Goal: Task Accomplishment & Management: Manage account settings

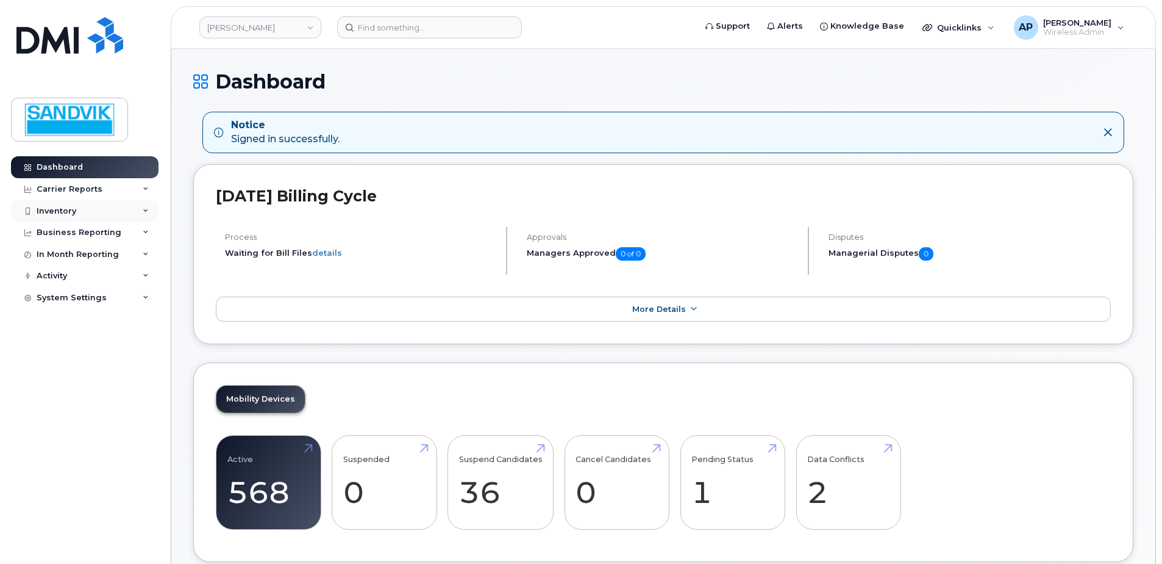
click at [61, 214] on div "Inventory" at bounding box center [57, 211] width 40 height 10
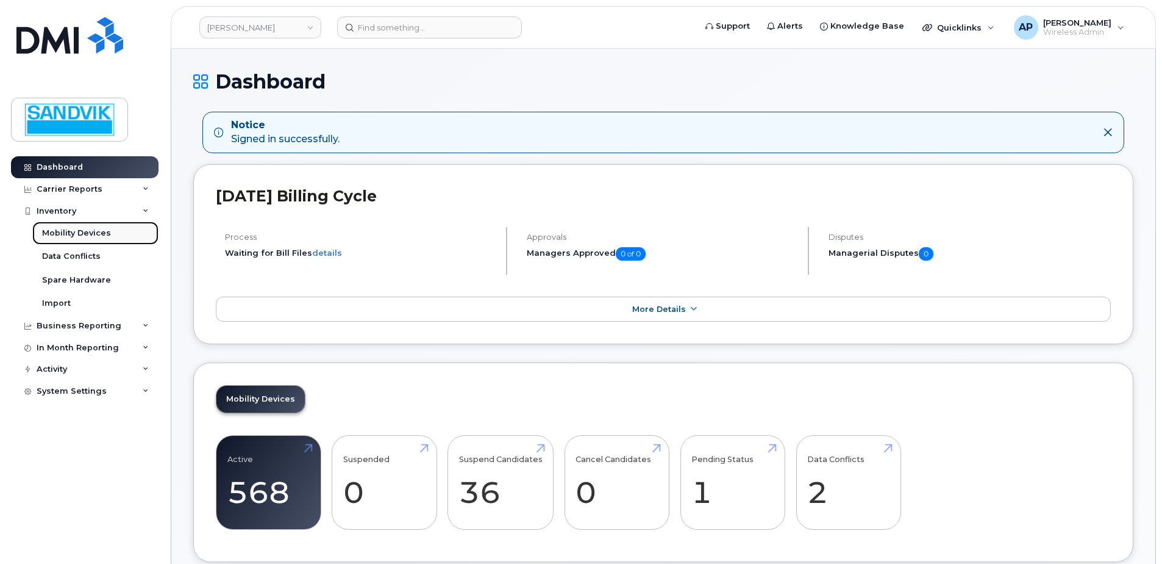
click at [88, 232] on div "Mobility Devices" at bounding box center [76, 232] width 69 height 11
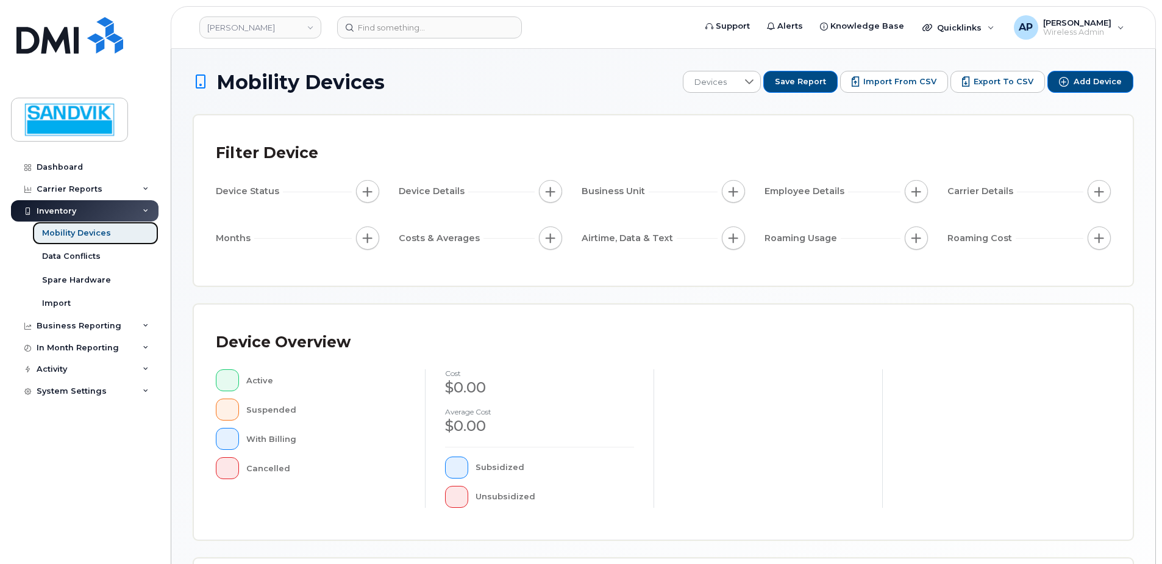
scroll to position [275, 0]
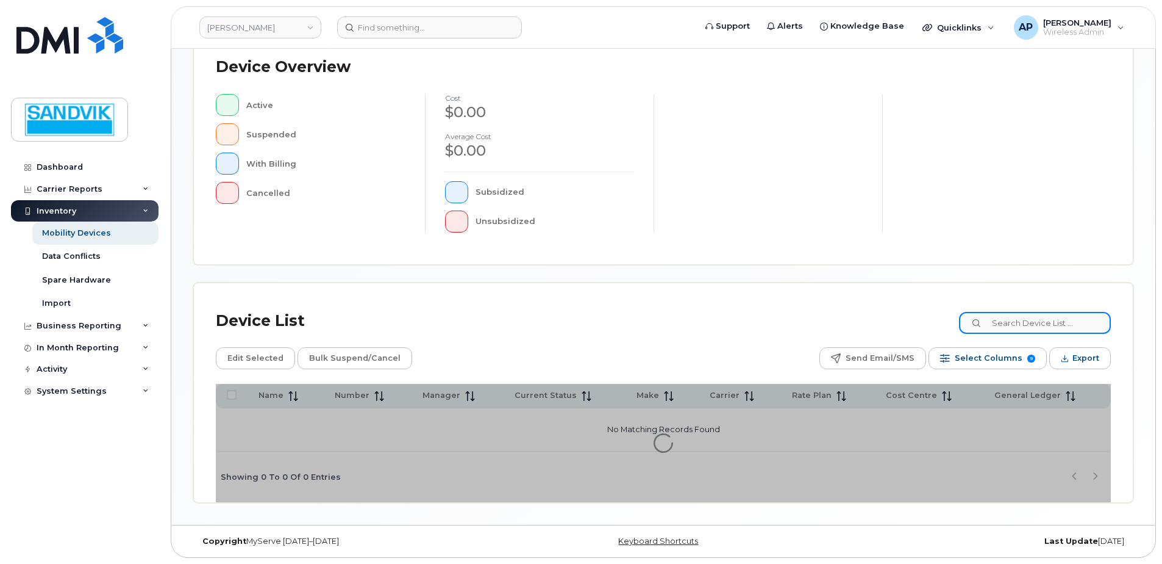
click at [1012, 324] on input at bounding box center [1035, 323] width 152 height 22
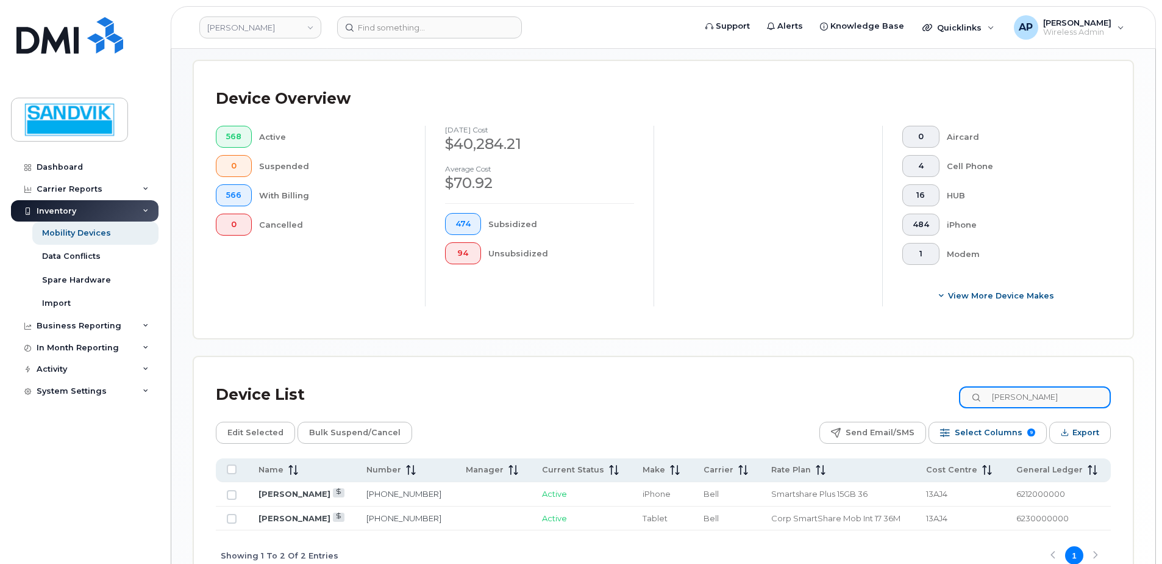
type input "iSAAC"
click at [389, 514] on link "705-698-2560" at bounding box center [404, 518] width 75 height 10
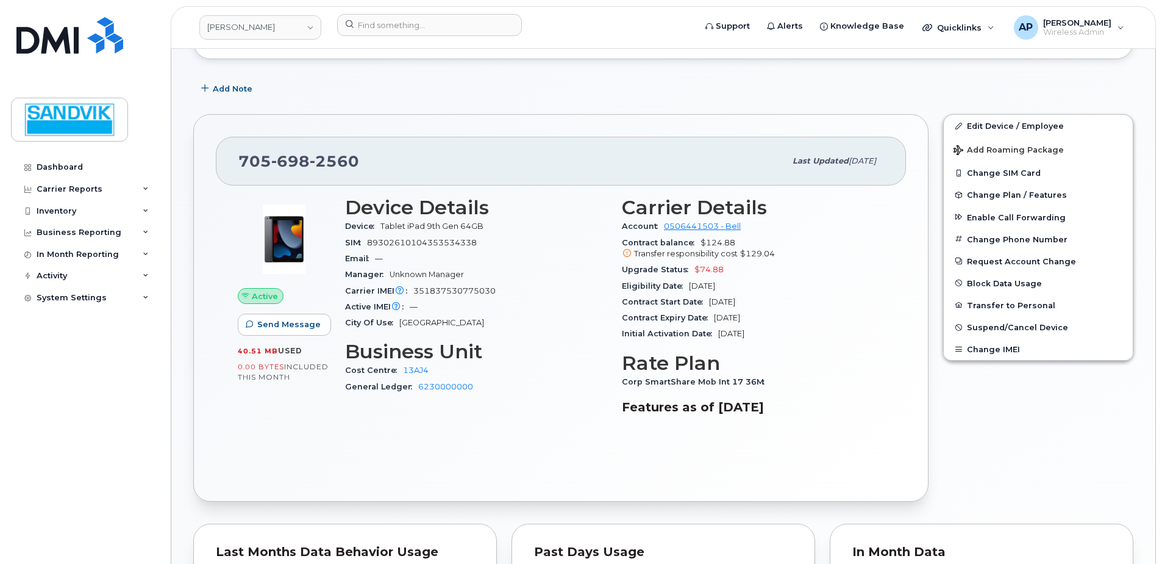
scroll to position [172, 0]
drag, startPoint x: 981, startPoint y: 129, endPoint x: 974, endPoint y: 132, distance: 7.4
click at [981, 129] on link "Edit Device / Employee" at bounding box center [1038, 126] width 189 height 22
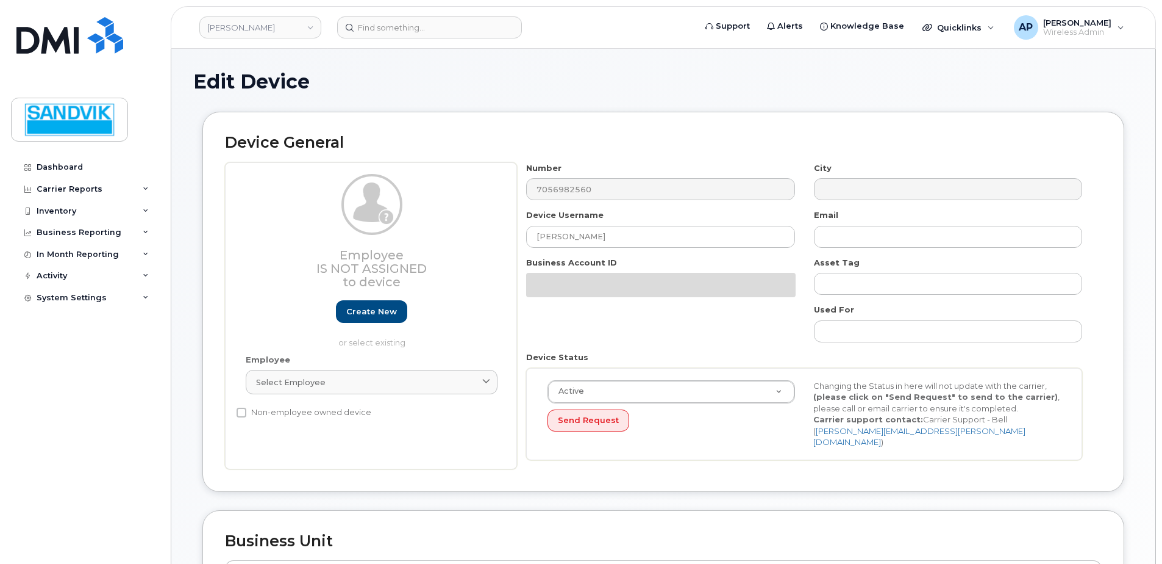
select select "582101"
click at [601, 240] on input "[PERSON_NAME]" at bounding box center [660, 237] width 268 height 22
drag, startPoint x: 602, startPoint y: 239, endPoint x: 446, endPoint y: 242, distance: 156.2
click at [446, 242] on div "Employee Is not assigned to device Create new or select existing Employee Selec…" at bounding box center [663, 315] width 877 height 307
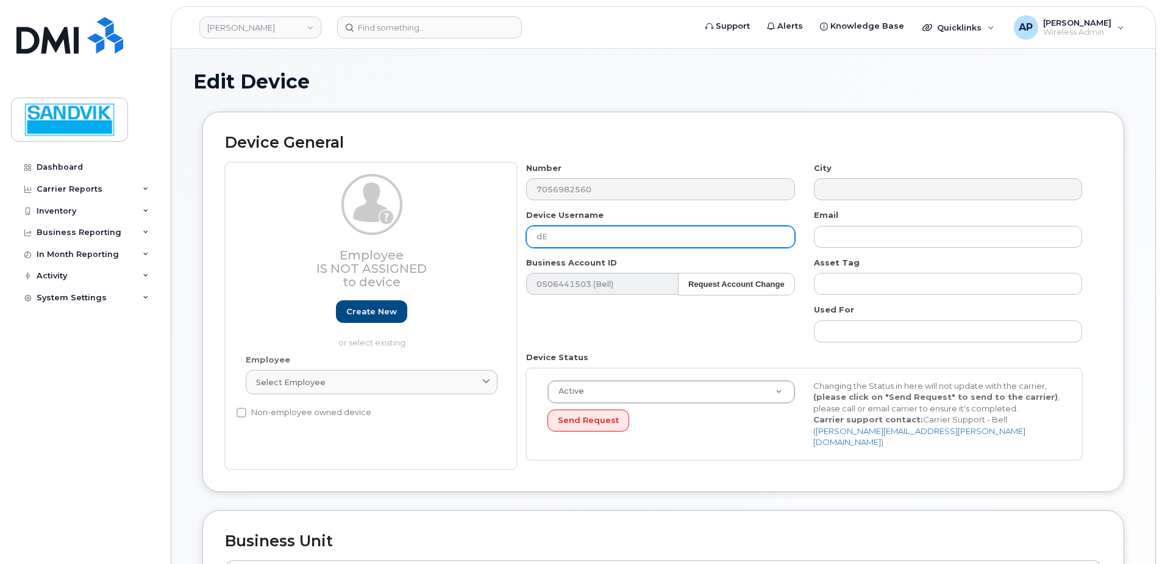
type input "d"
type input "Derek Catherwood"
click at [610, 326] on div "Number 7056982560 City Device Username Derek Catherwood Email Business Account …" at bounding box center [804, 315] width 575 height 307
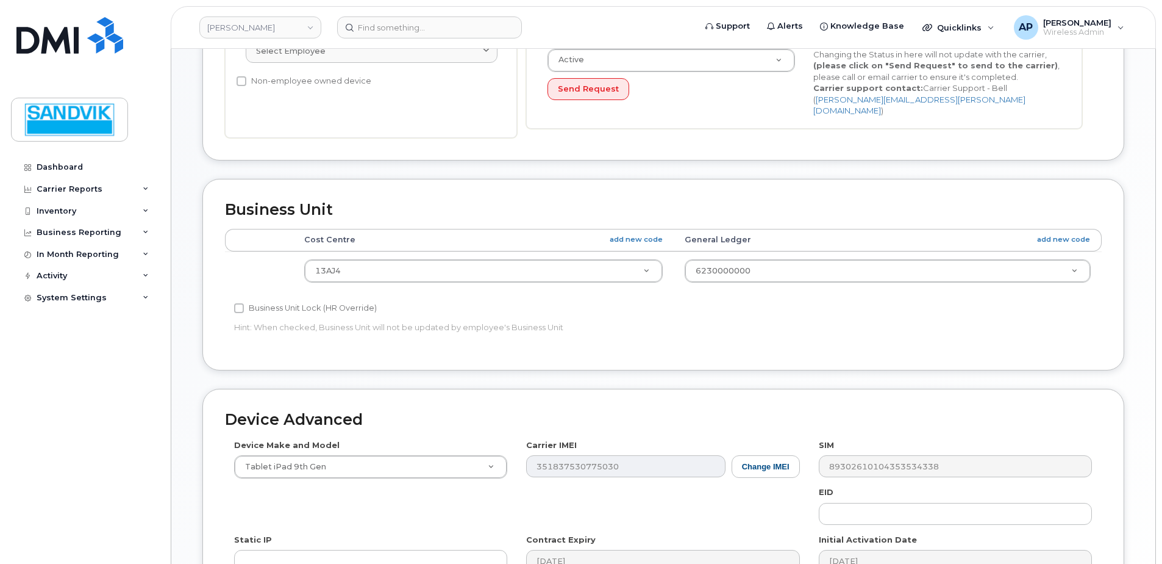
scroll to position [326, 0]
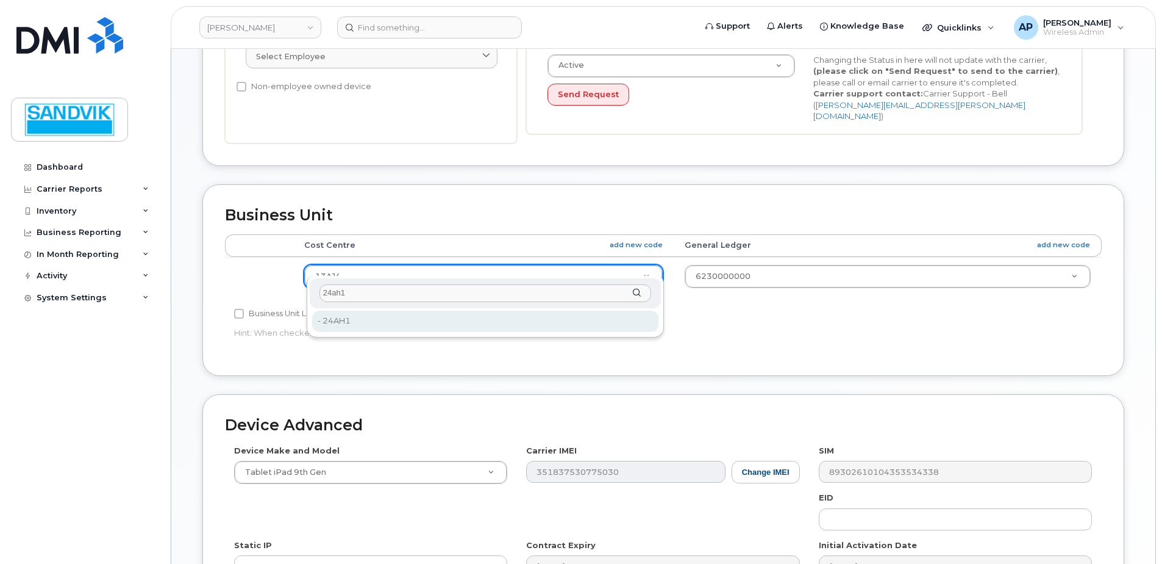
type input "24ah1"
type input "2693547"
drag, startPoint x: 375, startPoint y: 266, endPoint x: 263, endPoint y: 256, distance: 112.1
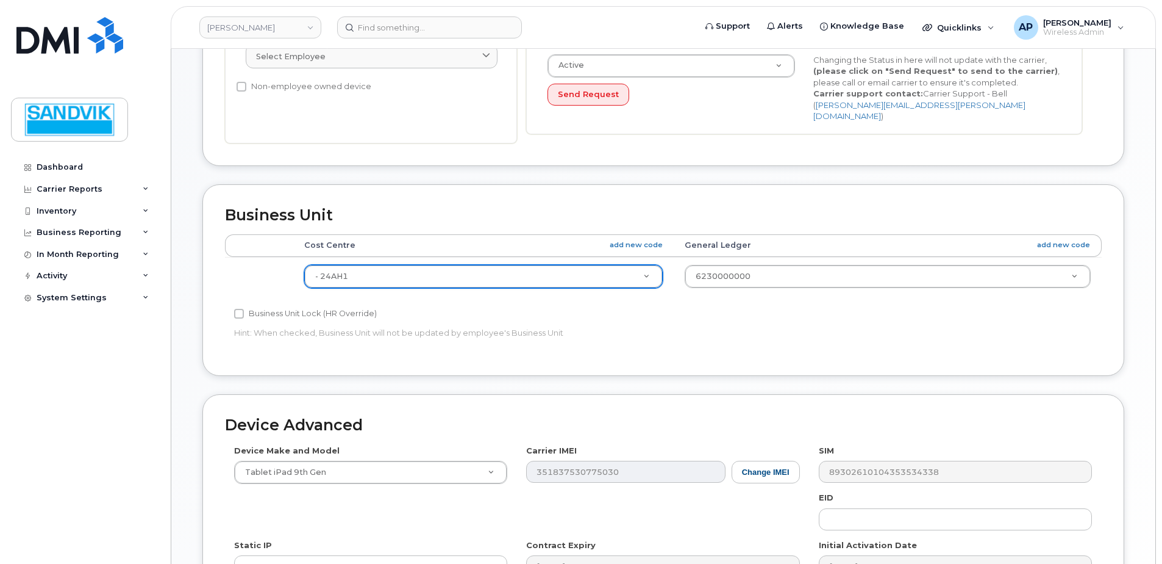
drag, startPoint x: 359, startPoint y: 265, endPoint x: 217, endPoint y: 255, distance: 142.4
drag, startPoint x: 385, startPoint y: 257, endPoint x: 203, endPoint y: 246, distance: 182.7
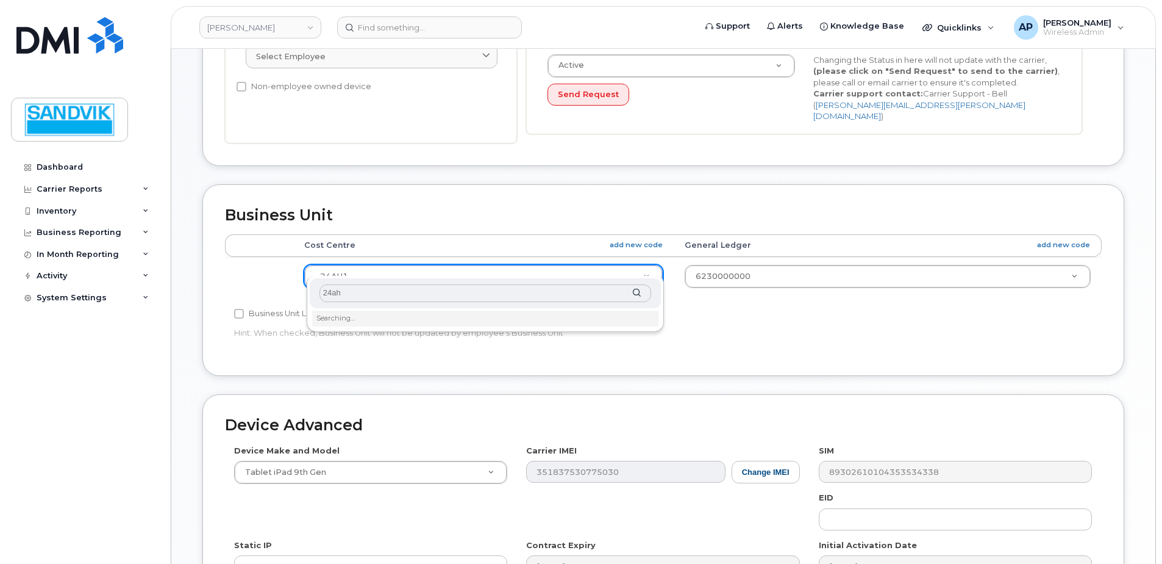
type input "24ah1"
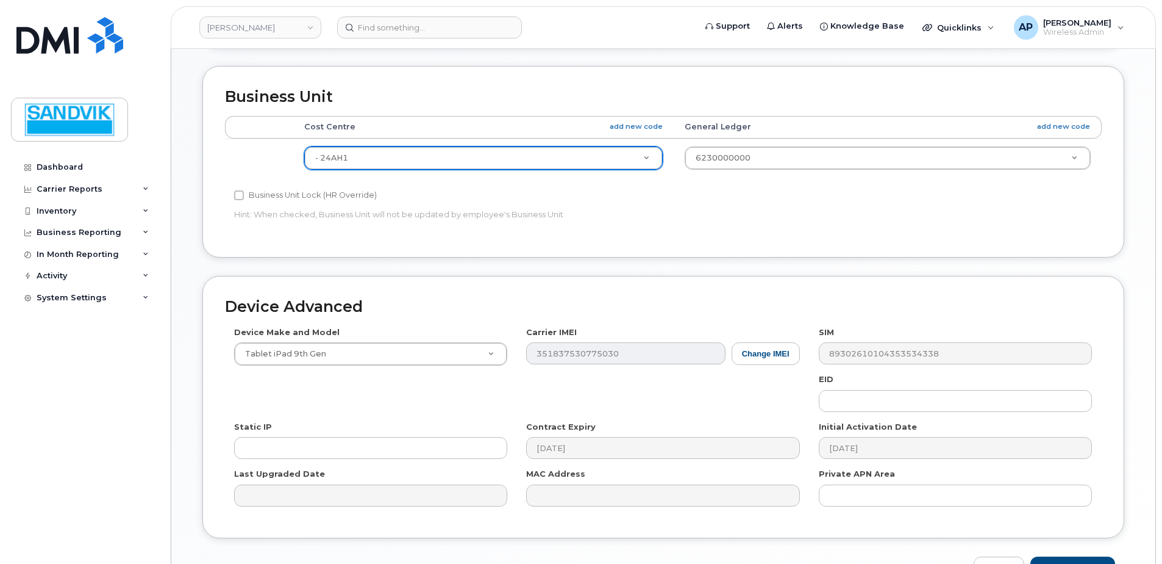
scroll to position [509, 0]
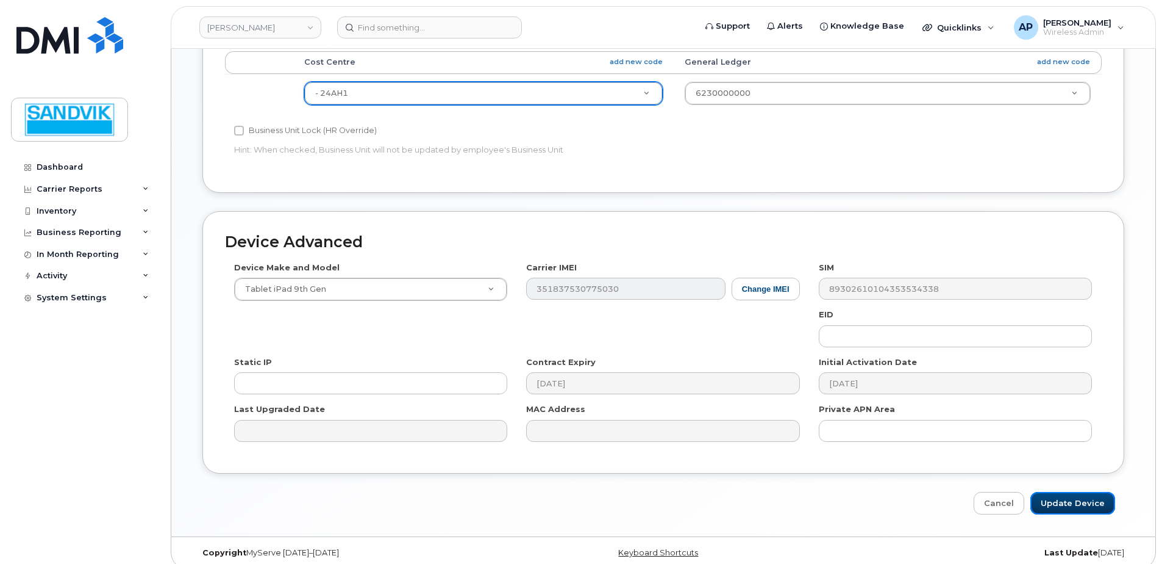
click at [1084, 492] on input "Update Device" at bounding box center [1073, 503] width 85 height 23
type input "Saving..."
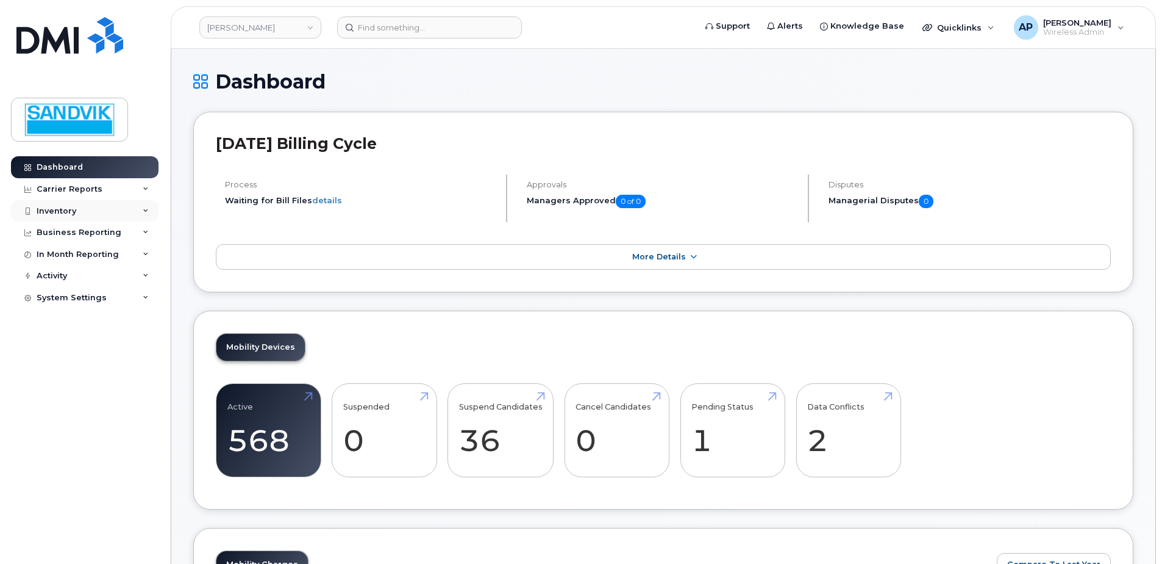
click at [49, 210] on div "Inventory" at bounding box center [57, 211] width 40 height 10
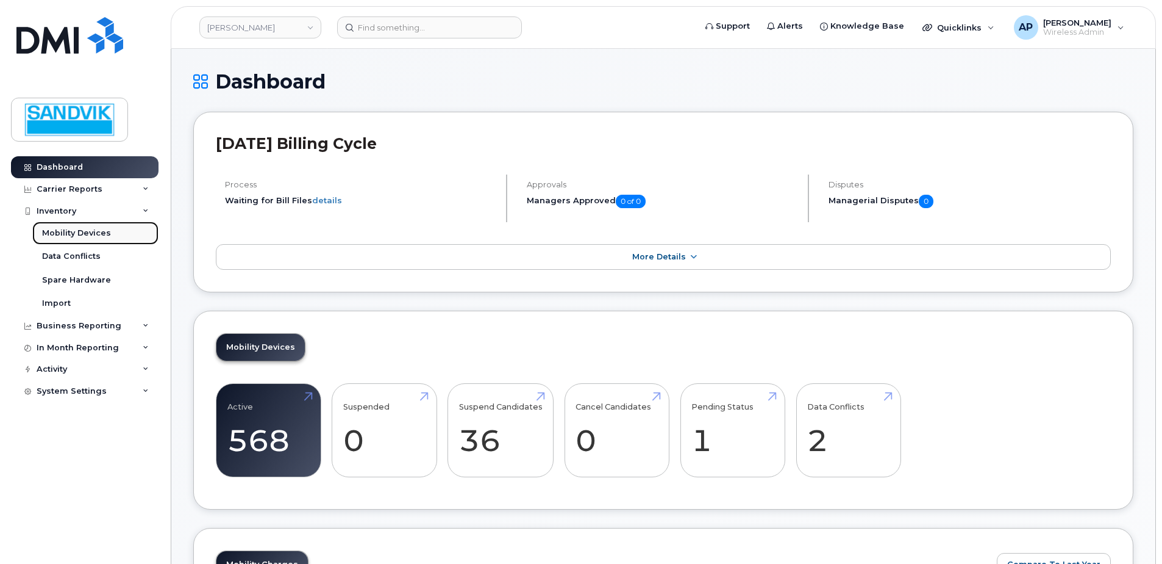
click at [64, 227] on div "Mobility Devices" at bounding box center [76, 232] width 69 height 11
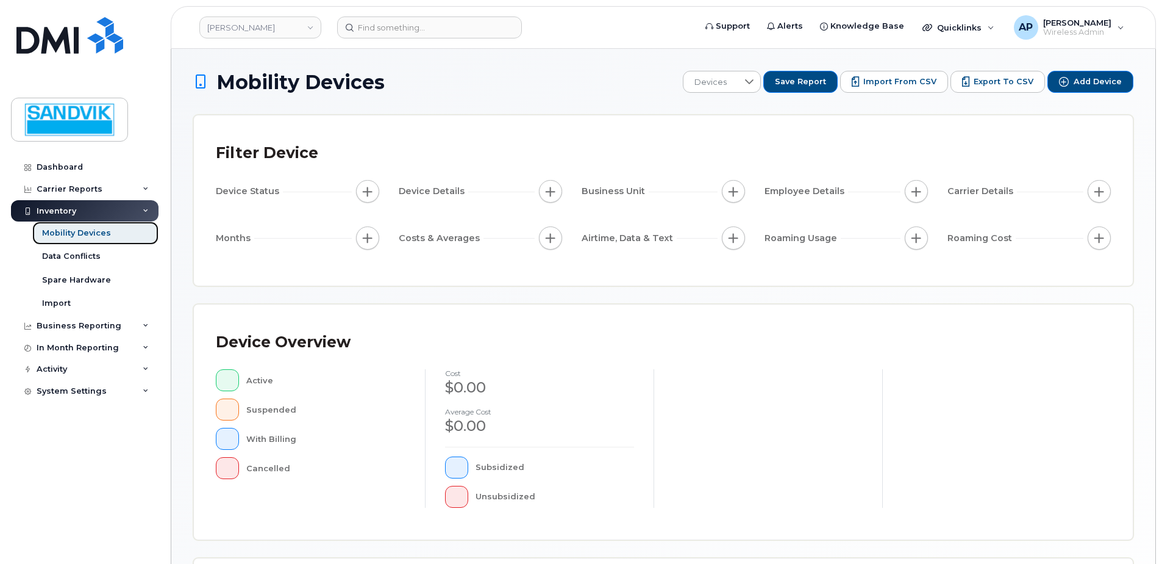
scroll to position [183, 0]
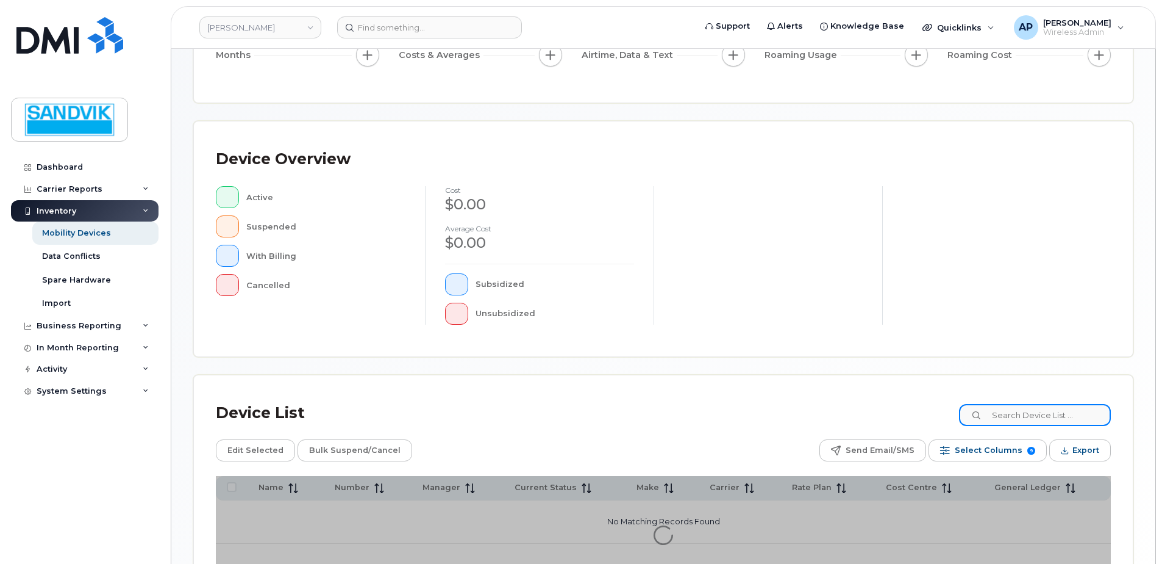
click at [1002, 413] on input at bounding box center [1035, 415] width 152 height 22
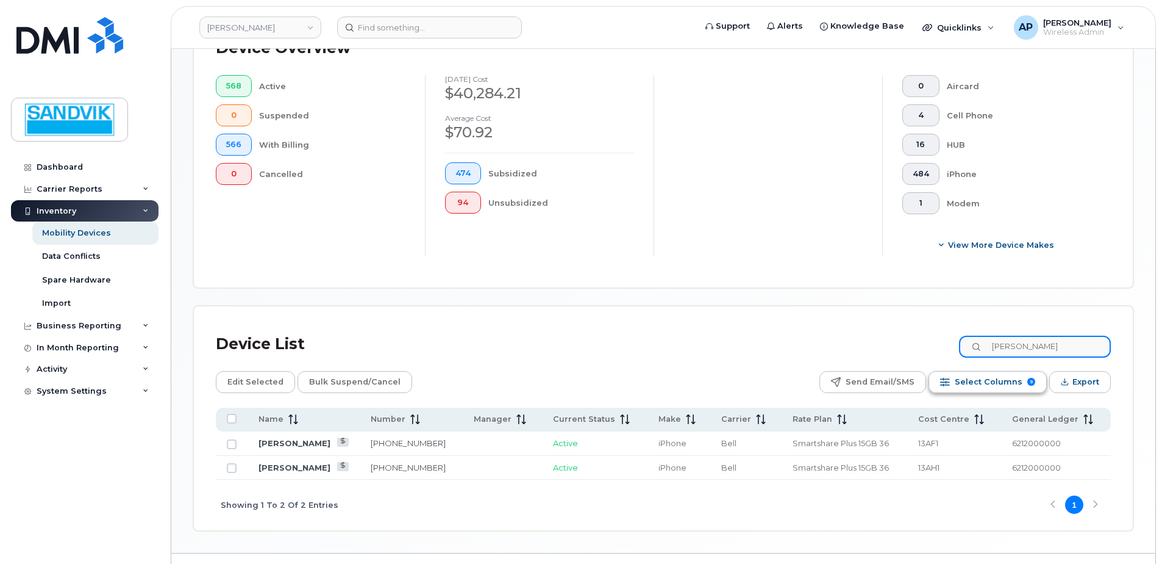
scroll to position [354, 0]
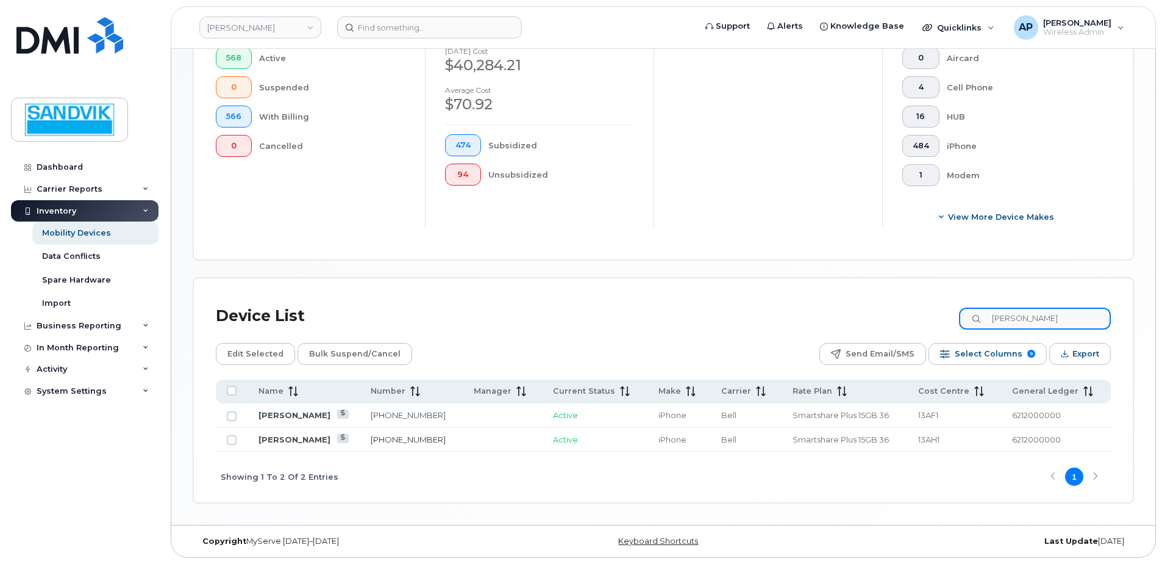
type input "travis"
click at [397, 439] on link "705-920-2593" at bounding box center [408, 439] width 75 height 10
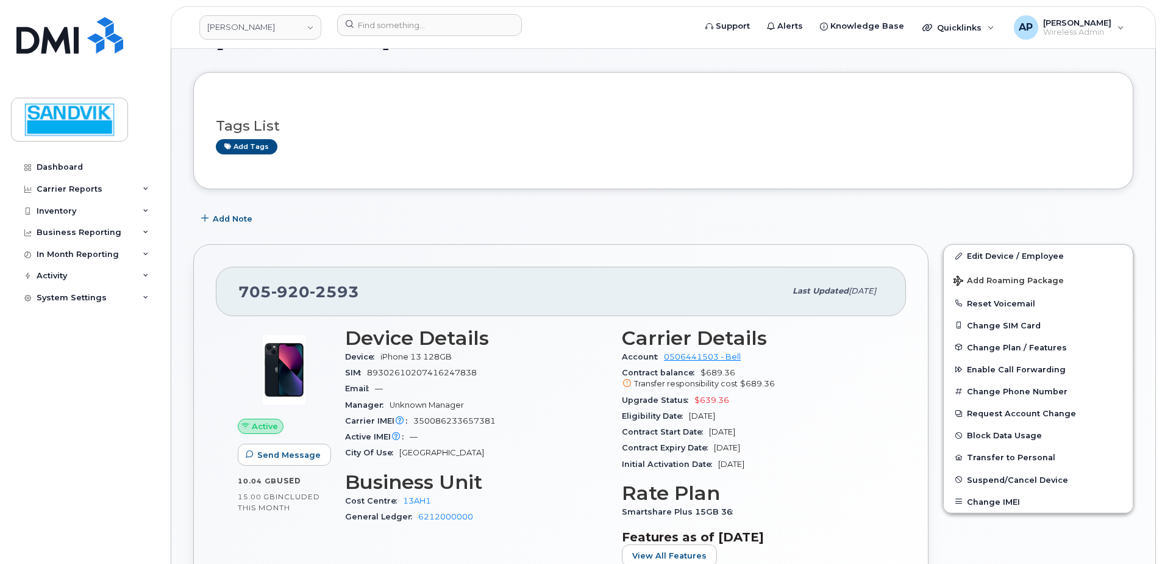
scroll to position [61, 0]
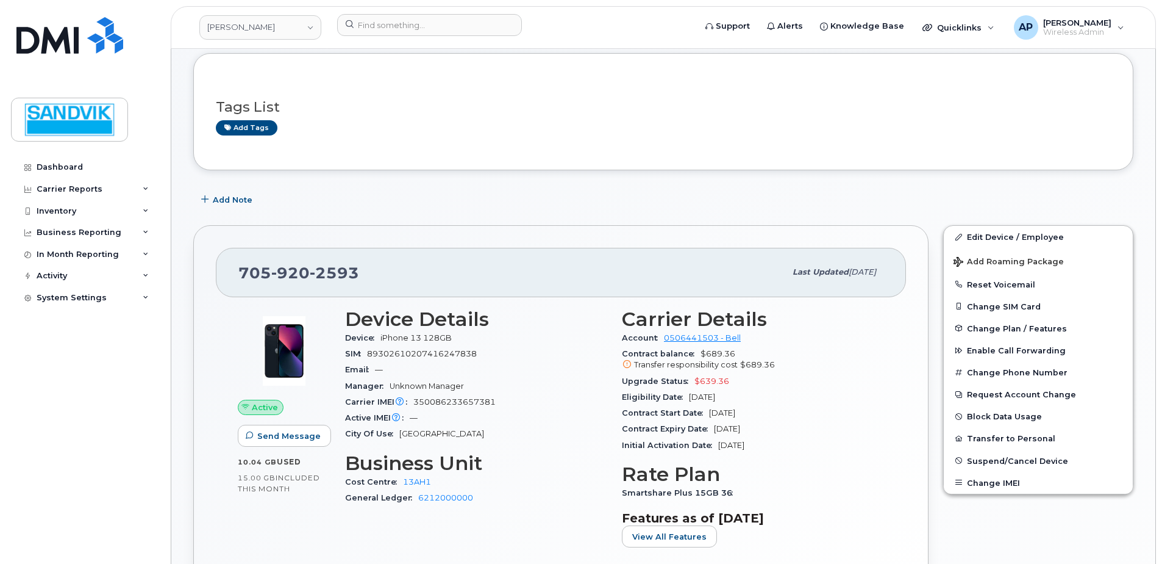
click at [876, 387] on div "Upgrade Status $639.36" at bounding box center [753, 381] width 262 height 16
